Goal: Transaction & Acquisition: Purchase product/service

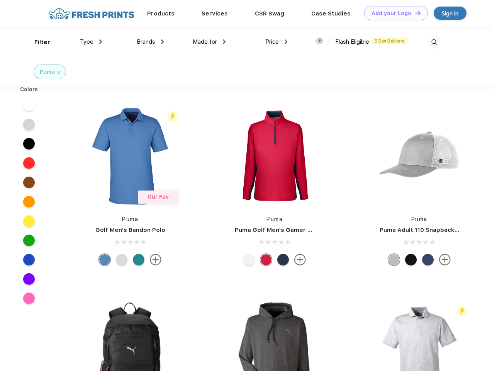
click at [393, 13] on link "Add your Logo Design Tool" at bounding box center [396, 14] width 64 height 14
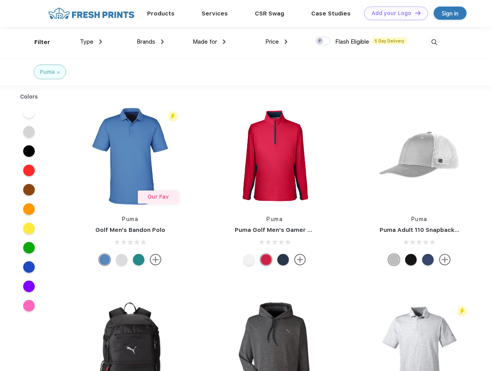
click at [0, 0] on div "Design Tool" at bounding box center [0, 0] width 0 height 0
click at [415, 13] on link "Add your Logo Design Tool" at bounding box center [396, 14] width 64 height 14
click at [37, 42] on div "Filter" at bounding box center [42, 42] width 16 height 9
click at [91, 42] on span "Type" at bounding box center [87, 41] width 14 height 7
click at [150, 42] on span "Brands" at bounding box center [146, 41] width 19 height 7
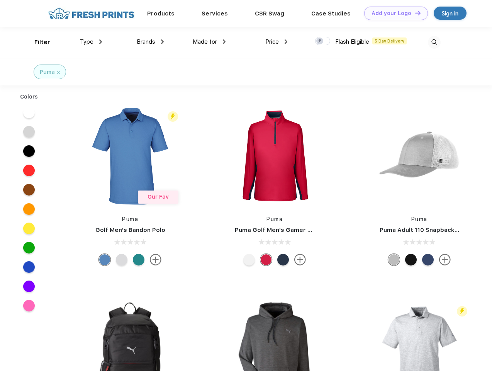
click at [209, 42] on span "Made for" at bounding box center [205, 41] width 24 height 7
click at [277, 42] on span "Price" at bounding box center [273, 41] width 14 height 7
click at [323, 41] on div at bounding box center [322, 41] width 15 height 9
click at [320, 41] on input "checkbox" at bounding box center [317, 38] width 5 height 5
click at [434, 42] on img at bounding box center [434, 42] width 13 height 13
